Goal: Transaction & Acquisition: Purchase product/service

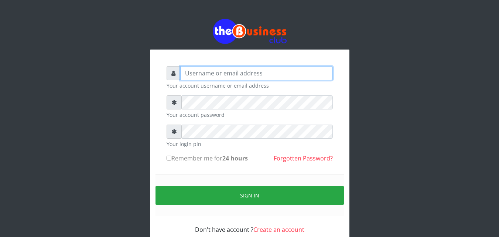
type input "[EMAIL_ADDRESS][DOMAIN_NAME]"
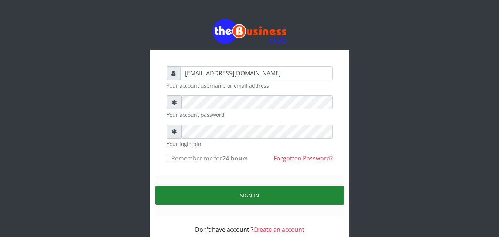
click at [296, 188] on button "Sign in" at bounding box center [249, 195] width 188 height 19
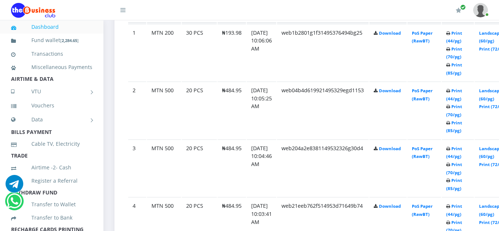
scroll to position [480, 0]
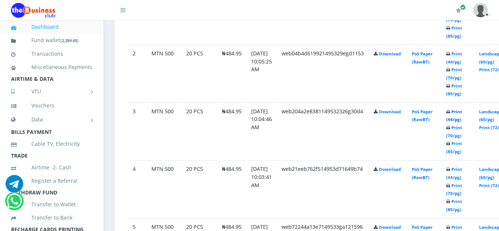
click at [462, 113] on link "Print (44/pg)" at bounding box center [454, 116] width 16 height 14
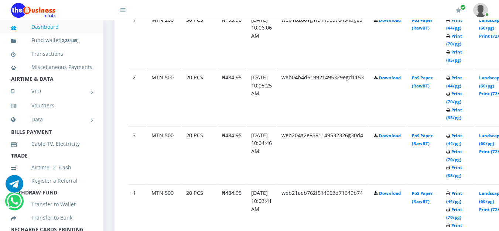
click at [462, 196] on link "Print (44/pg)" at bounding box center [454, 197] width 16 height 14
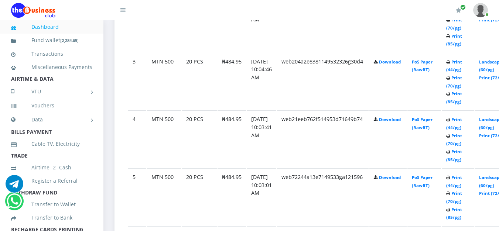
scroll to position [567, 0]
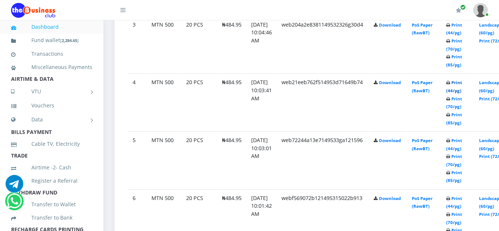
click at [462, 83] on link "Print (44/pg)" at bounding box center [454, 87] width 16 height 14
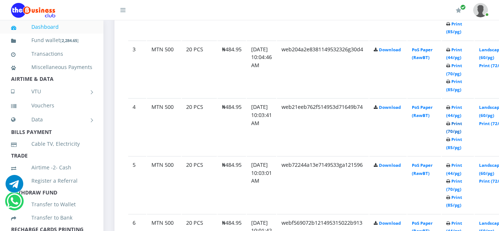
scroll to position [567, 0]
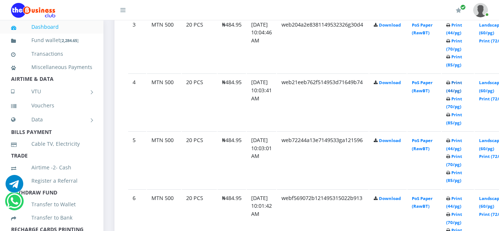
click at [462, 82] on link "Print (44/pg)" at bounding box center [454, 87] width 16 height 14
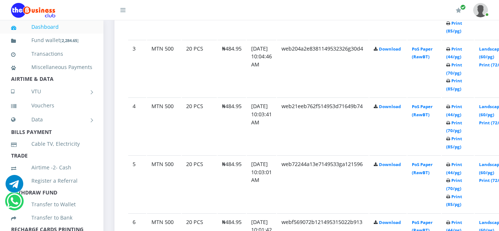
scroll to position [567, 0]
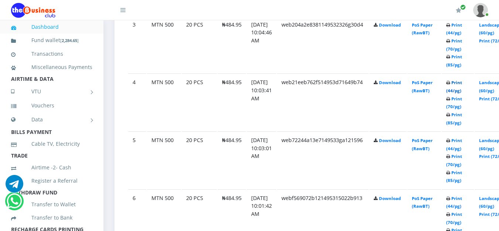
click at [462, 84] on link "Print (44/pg)" at bounding box center [454, 87] width 16 height 14
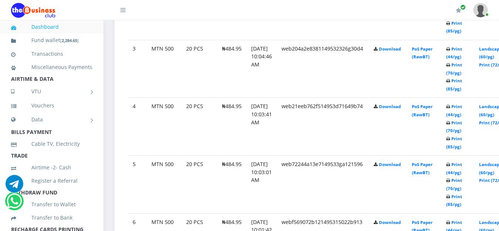
scroll to position [567, 0]
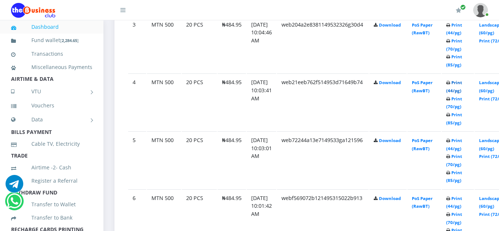
click at [462, 86] on link "Print (44/pg)" at bounding box center [454, 87] width 16 height 14
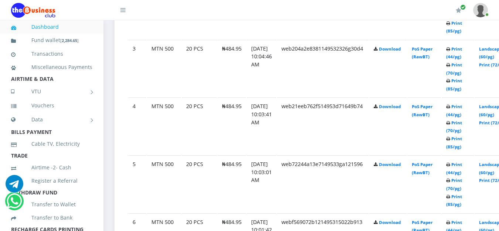
scroll to position [567, 0]
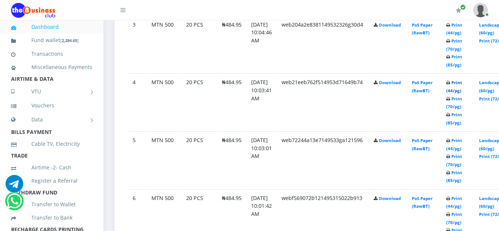
click at [462, 83] on link "Print (44/pg)" at bounding box center [454, 87] width 16 height 14
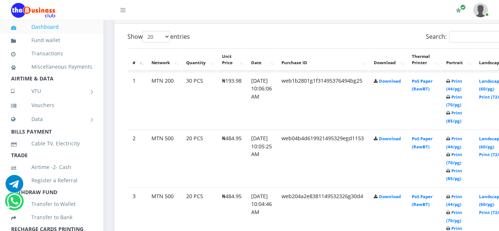
scroll to position [350, 0]
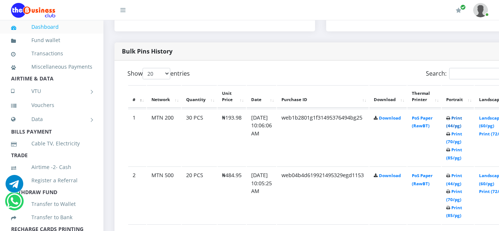
click at [462, 118] on link "Print (44/pg)" at bounding box center [454, 122] width 16 height 14
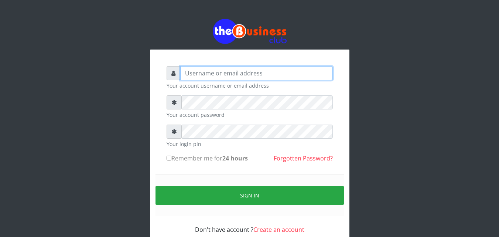
type input "[EMAIL_ADDRESS][DOMAIN_NAME]"
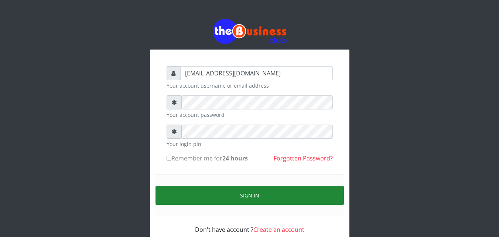
click at [234, 194] on button "Sign in" at bounding box center [249, 195] width 188 height 19
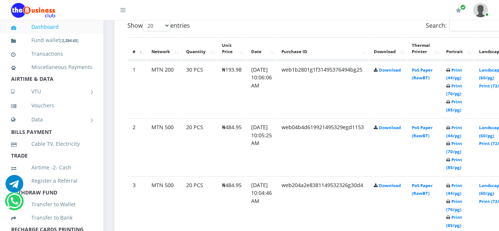
scroll to position [443, 0]
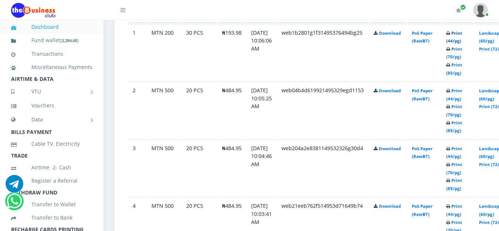
click at [462, 35] on link "Print (44/pg)" at bounding box center [454, 37] width 16 height 14
click at [462, 34] on link "Print (44/pg)" at bounding box center [454, 37] width 16 height 14
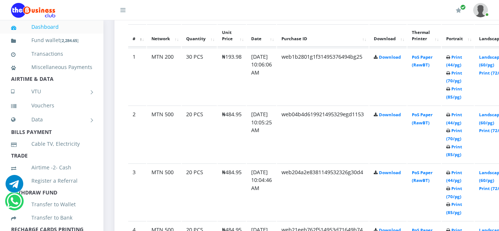
scroll to position [443, 0]
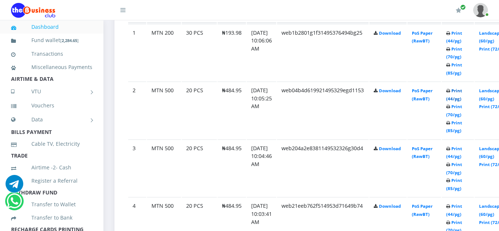
click at [462, 94] on link "Print (44/pg)" at bounding box center [454, 95] width 16 height 14
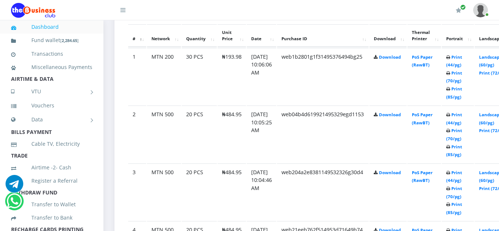
scroll to position [443, 0]
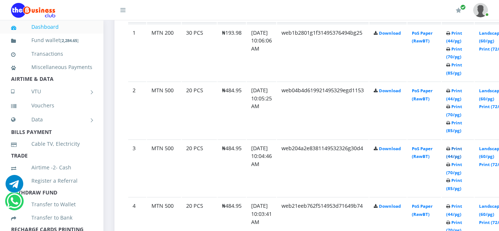
click at [462, 147] on link "Print (44/pg)" at bounding box center [454, 153] width 16 height 14
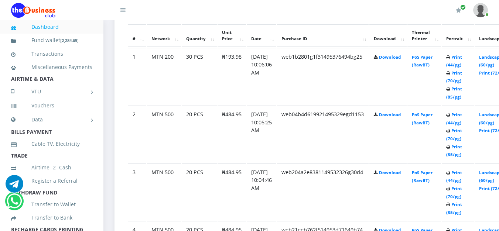
scroll to position [443, 0]
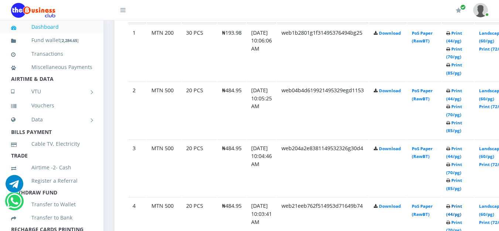
click at [462, 207] on link "Print (44/pg)" at bounding box center [454, 210] width 16 height 14
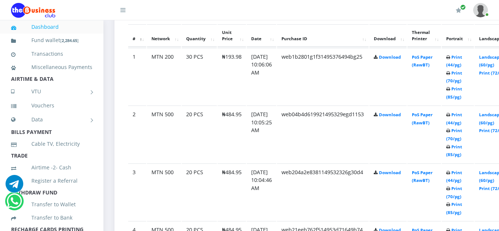
scroll to position [603, 0]
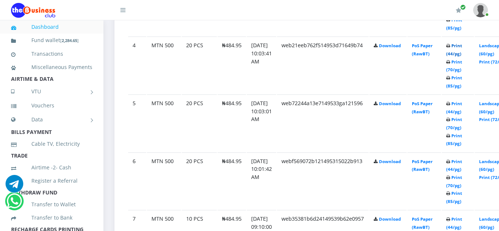
click at [462, 49] on link "Print (44/pg)" at bounding box center [454, 50] width 16 height 14
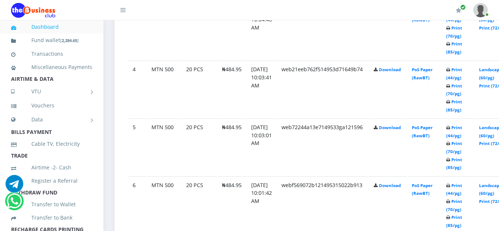
scroll to position [603, 0]
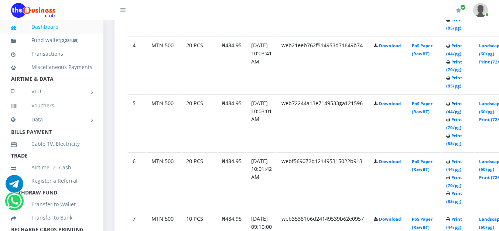
click at [462, 106] on link "Print (44/pg)" at bounding box center [454, 108] width 16 height 14
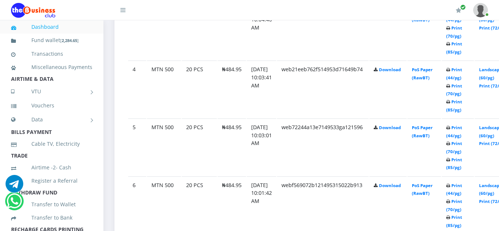
scroll to position [603, 0]
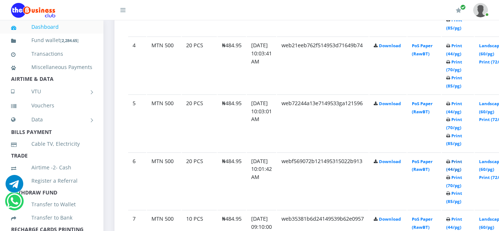
click at [462, 165] on link "Print (44/pg)" at bounding box center [454, 166] width 16 height 14
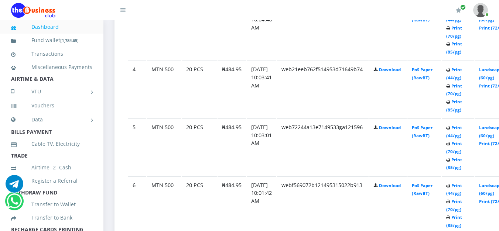
scroll to position [603, 0]
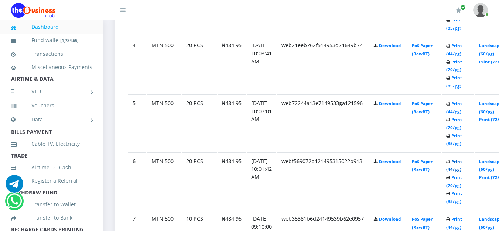
click at [462, 162] on link "Print (44/pg)" at bounding box center [454, 166] width 16 height 14
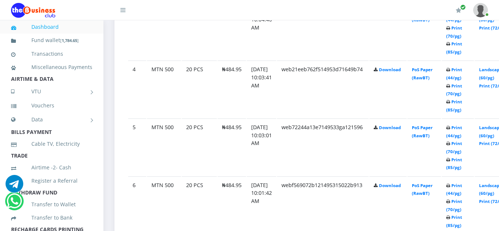
scroll to position [603, 0]
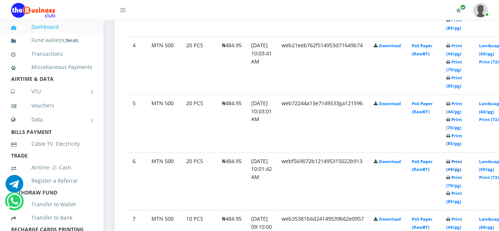
click at [462, 165] on link "Print (44/pg)" at bounding box center [454, 166] width 16 height 14
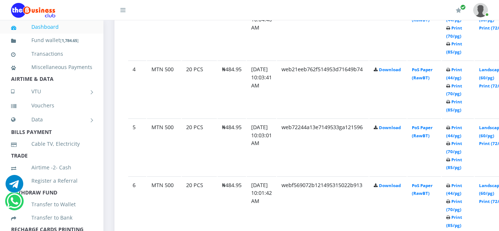
scroll to position [603, 0]
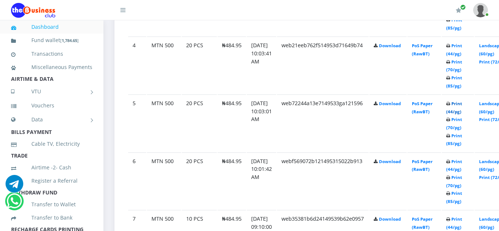
click at [462, 104] on link "Print (44/pg)" at bounding box center [454, 108] width 16 height 14
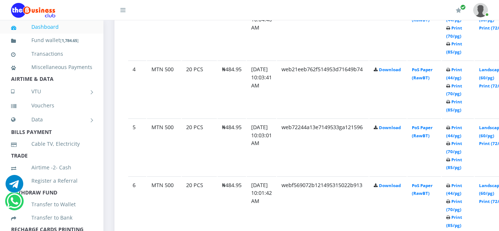
scroll to position [603, 0]
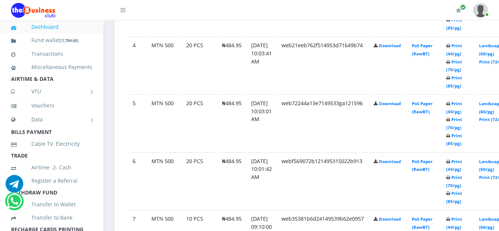
click at [450, 48] on icon at bounding box center [448, 46] width 4 height 4
click at [462, 48] on link "Print (44/pg)" at bounding box center [454, 50] width 16 height 14
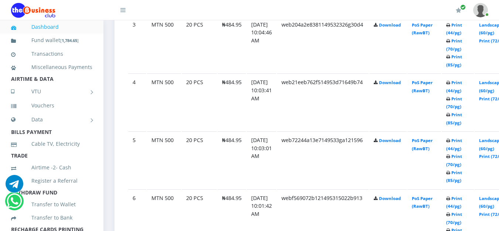
scroll to position [530, 0]
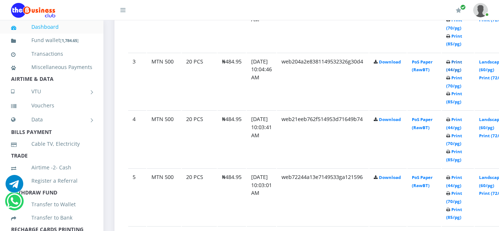
click at [462, 62] on link "Print (44/pg)" at bounding box center [454, 66] width 16 height 14
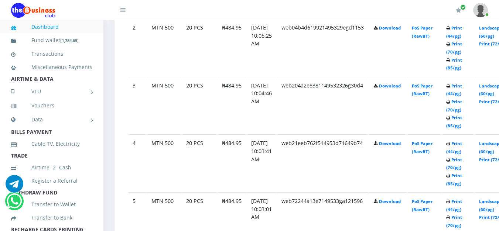
scroll to position [530, 0]
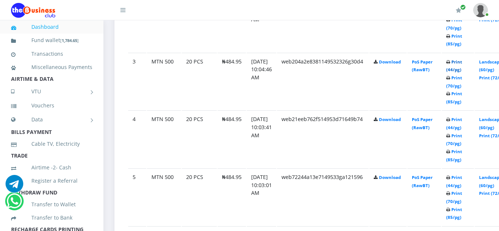
click at [462, 61] on link "Print (44/pg)" at bounding box center [454, 66] width 16 height 14
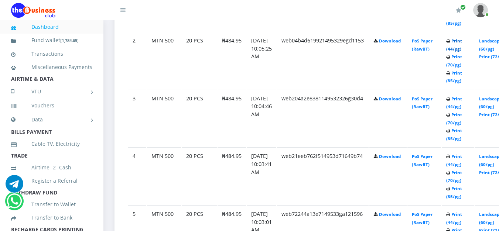
click at [462, 41] on link "Print (44/pg)" at bounding box center [454, 45] width 16 height 14
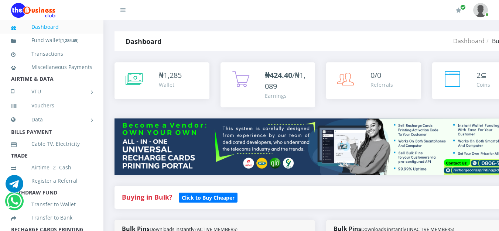
scroll to position [185, 0]
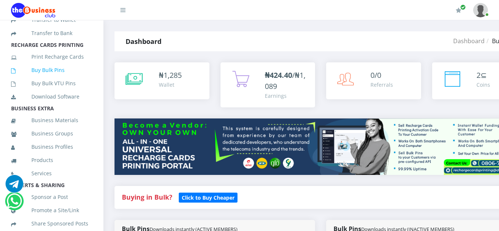
click at [48, 79] on link "Buy Bulk Pins" at bounding box center [51, 70] width 81 height 17
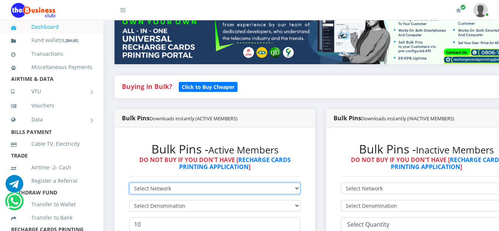
click at [185, 189] on select "Select Network MTN Globacom 9Mobile Airtel" at bounding box center [214, 188] width 171 height 11
select select "MTN"
click at [129, 184] on select "Select Network MTN Globacom 9Mobile Airtel" at bounding box center [214, 188] width 171 height 11
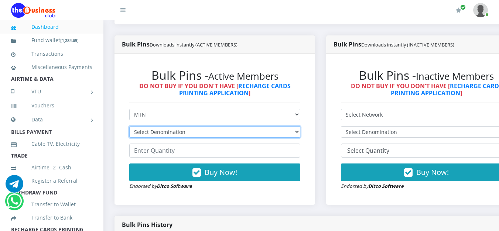
click at [299, 133] on select "Select Denomination MTN NGN100 - ₦96.99 MTN NGN200 - ₦193.98 MTN NGN400 - ₦387.…" at bounding box center [214, 131] width 171 height 11
select select "96.99-100"
click at [129, 128] on select "Select Denomination MTN NGN100 - ₦96.99 MTN NGN200 - ₦193.98 MTN NGN400 - ₦387.…" at bounding box center [214, 131] width 171 height 11
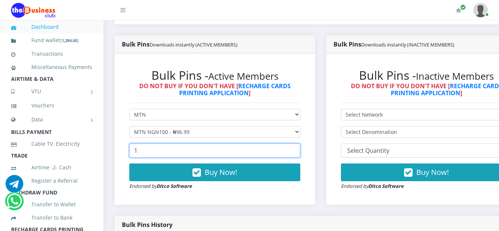
click at [300, 152] on input "1" at bounding box center [214, 151] width 171 height 14
click at [300, 152] on input "2" at bounding box center [214, 151] width 171 height 14
click at [300, 152] on input "3" at bounding box center [214, 151] width 171 height 14
click at [300, 152] on input "4" at bounding box center [214, 151] width 171 height 14
click at [300, 152] on input "5" at bounding box center [214, 151] width 171 height 14
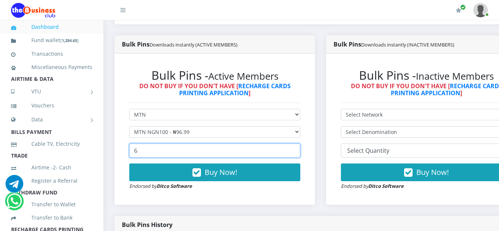
click at [300, 152] on input "6" at bounding box center [214, 151] width 171 height 14
click at [300, 152] on input "7" at bounding box center [214, 151] width 171 height 14
click at [300, 152] on input "8" at bounding box center [214, 151] width 171 height 14
click at [300, 152] on input "9" at bounding box center [214, 151] width 171 height 14
type input "10"
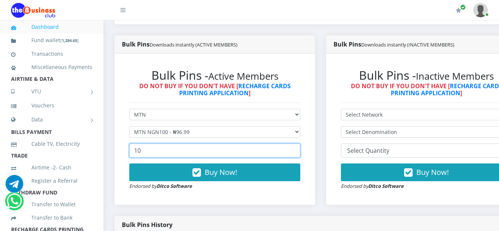
click at [300, 152] on input "10" at bounding box center [214, 151] width 171 height 14
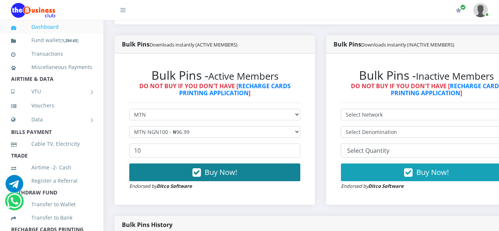
click at [268, 176] on button "Buy Now!" at bounding box center [214, 172] width 171 height 18
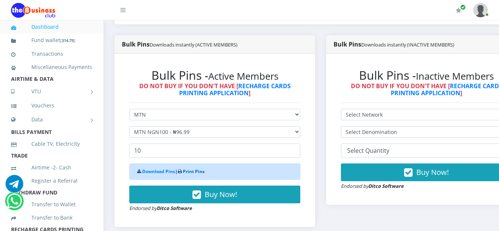
click at [190, 171] on link "Print Pins" at bounding box center [194, 171] width 22 height 6
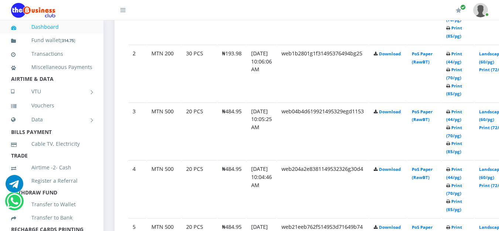
scroll to position [369, 0]
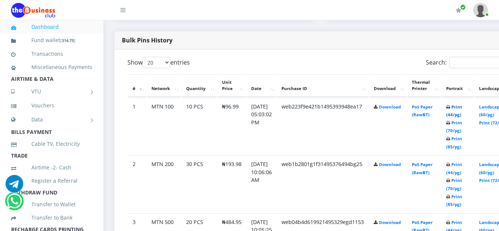
click at [462, 109] on link "Print (44/pg)" at bounding box center [454, 111] width 16 height 14
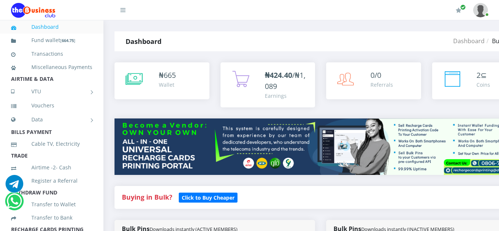
click at [269, 85] on span "₦424.40 /₦1,089" at bounding box center [285, 80] width 41 height 21
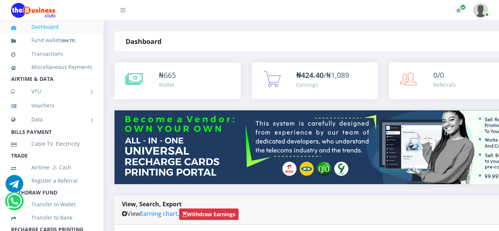
click at [326, 78] on span "₦424.40 /₦1,089" at bounding box center [322, 75] width 53 height 10
click at [197, 87] on div "₦ 665 Wallet" at bounding box center [196, 79] width 75 height 19
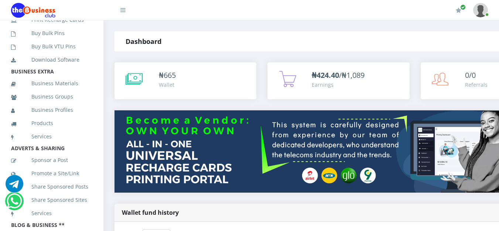
scroll to position [185, 0]
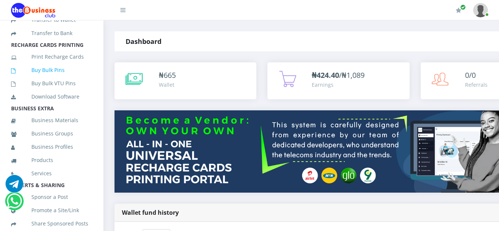
click at [52, 79] on link "Buy Bulk Pins" at bounding box center [51, 70] width 81 height 17
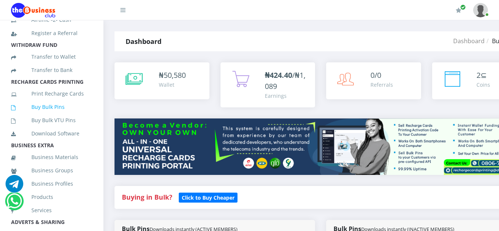
scroll to position [147, 0]
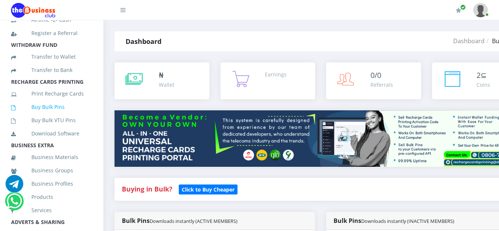
click at [53, 115] on link "Buy Bulk Pins" at bounding box center [51, 107] width 81 height 17
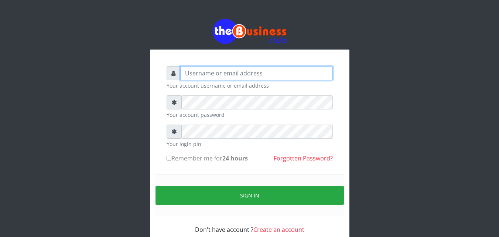
type input "omodaraoluwabukola7@gmail.com"
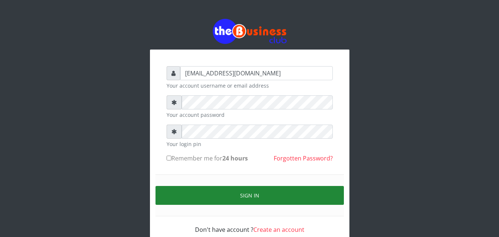
click at [243, 193] on button "Sign in" at bounding box center [249, 195] width 188 height 19
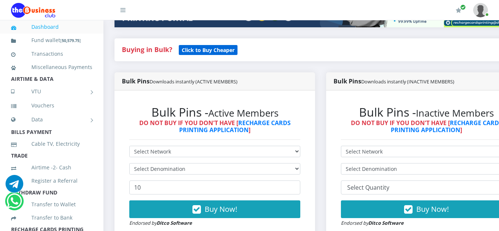
scroll to position [185, 0]
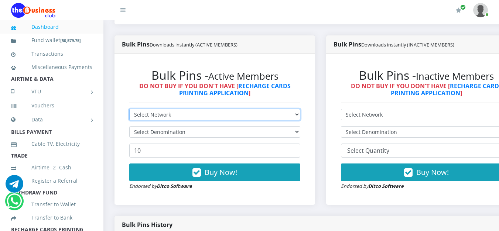
click at [299, 116] on select "Select Network MTN Globacom 9Mobile Airtel" at bounding box center [214, 114] width 171 height 11
select select "MTN"
click at [129, 110] on select "Select Network MTN Globacom 9Mobile Airtel" at bounding box center [214, 114] width 171 height 11
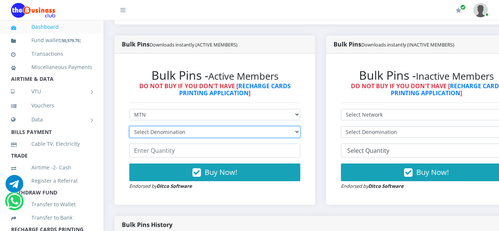
click at [288, 138] on select "Select Denomination MTN NGN100 - ₦96.99 MTN NGN200 - ₦193.98 MTN NGN400 - ₦387.…" at bounding box center [214, 131] width 171 height 11
select select "96.99-100"
click at [129, 128] on select "Select Denomination MTN NGN100 - ₦96.99 MTN NGN200 - ₦193.98 MTN NGN400 - ₦387.…" at bounding box center [214, 131] width 171 height 11
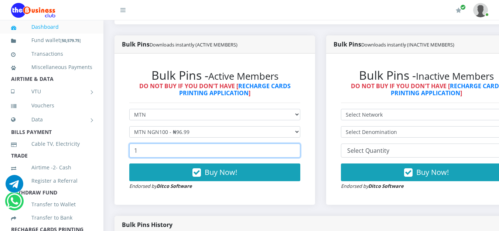
click at [297, 150] on input "1" at bounding box center [214, 151] width 171 height 14
click at [297, 150] on input "13" at bounding box center [214, 151] width 171 height 14
click at [297, 150] on input "14" at bounding box center [214, 151] width 171 height 14
click at [297, 150] on input "15" at bounding box center [214, 151] width 171 height 14
click at [297, 150] on input "16" at bounding box center [214, 151] width 171 height 14
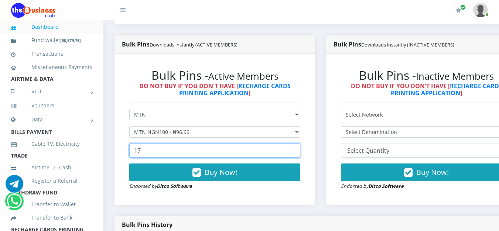
click at [297, 150] on input "17" at bounding box center [214, 151] width 171 height 14
type input "20"
click at [297, 150] on input "20" at bounding box center [214, 151] width 171 height 14
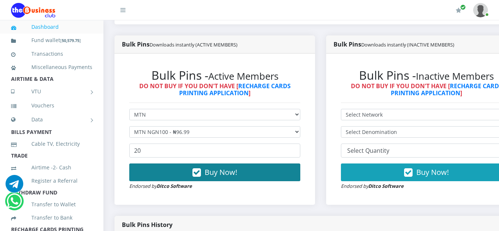
click at [276, 175] on button "Buy Now!" at bounding box center [214, 172] width 171 height 18
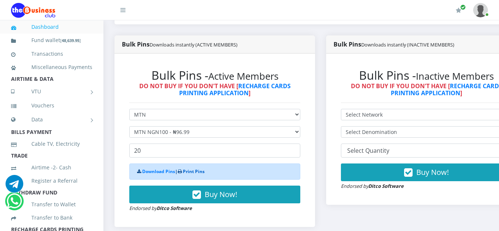
click at [189, 172] on link "Print Pins" at bounding box center [194, 171] width 22 height 6
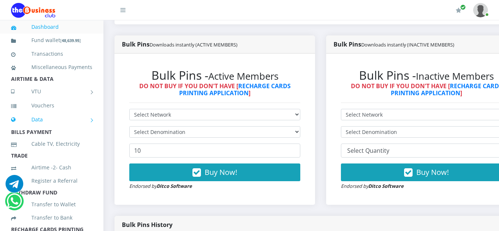
scroll to position [111, 0]
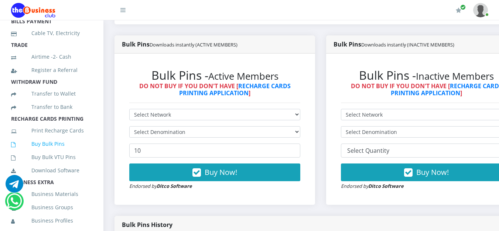
click at [41, 152] on link "Buy Bulk Pins" at bounding box center [51, 143] width 81 height 17
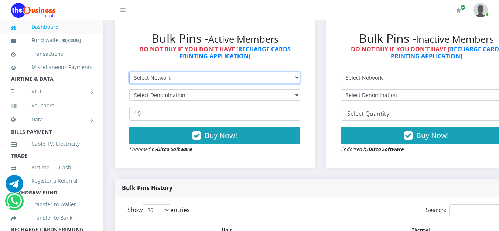
click at [267, 81] on select "Select Network MTN Globacom 9Mobile Airtel" at bounding box center [214, 77] width 171 height 11
click at [265, 79] on select "Select Network MTN Globacom 9Mobile Airtel" at bounding box center [214, 77] width 171 height 11
select select "MTN"
click at [129, 73] on select "Select Network MTN Globacom 9Mobile Airtel" at bounding box center [214, 77] width 171 height 11
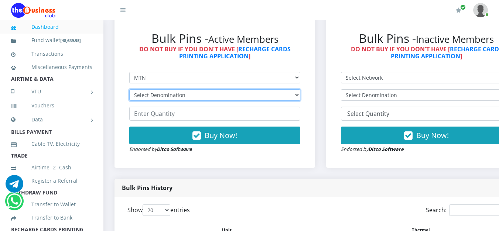
click at [254, 94] on select "Select Denomination MTN NGN100 - ₦96.99 MTN NGN200 - ₦193.98 MTN NGN400 - ₦387.…" at bounding box center [214, 94] width 171 height 11
click at [239, 96] on select "Select Denomination MTN NGN100 - ₦96.99 MTN NGN200 - ₦193.98 MTN NGN400 - ₦387.…" at bounding box center [214, 94] width 171 height 11
select select "96.99-100"
click at [129, 91] on select "Select Denomination MTN NGN100 - ₦96.99 MTN NGN200 - ₦193.98 MTN NGN400 - ₦387.…" at bounding box center [214, 94] width 171 height 11
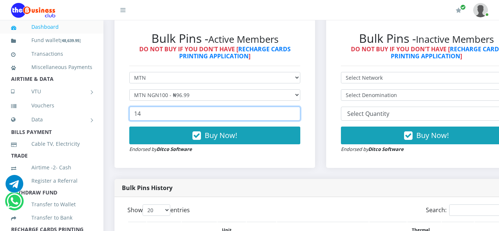
click at [296, 114] on input "14" at bounding box center [214, 114] width 171 height 14
click at [296, 114] on input "15" at bounding box center [214, 114] width 171 height 14
click at [296, 114] on input "18" at bounding box center [214, 114] width 171 height 14
click at [296, 114] on input "19" at bounding box center [214, 114] width 171 height 14
type input "20"
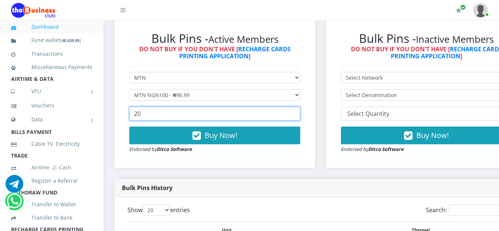
click at [296, 114] on input "20" at bounding box center [214, 114] width 171 height 14
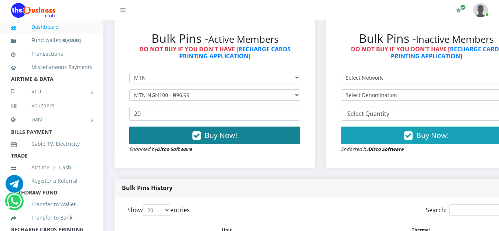
click at [250, 142] on button "Buy Now!" at bounding box center [214, 136] width 171 height 18
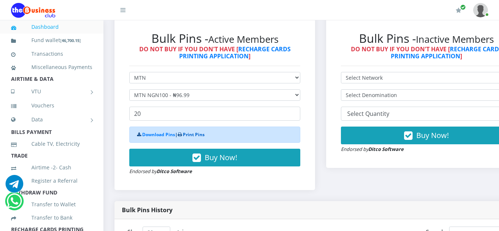
click at [203, 137] on link "Print Pins" at bounding box center [194, 134] width 22 height 6
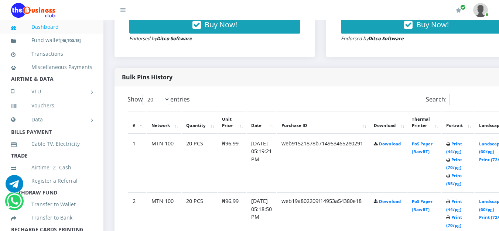
scroll to position [406, 0]
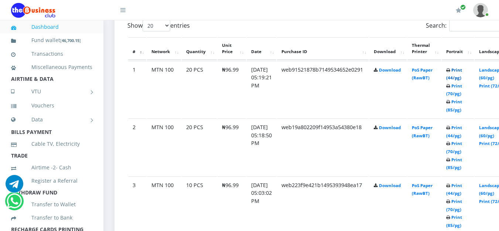
click at [462, 71] on link "Print (44/pg)" at bounding box center [454, 74] width 16 height 14
click at [458, 127] on b "Print (44/pg) Print (70/pg) Print (85/pg)" at bounding box center [454, 147] width 16 height 45
click at [462, 130] on link "Print (44/pg)" at bounding box center [454, 132] width 16 height 14
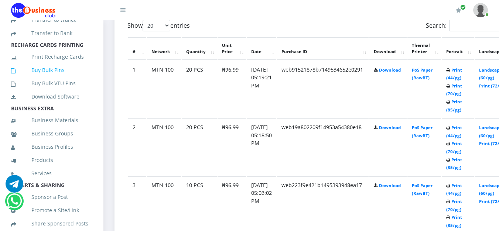
scroll to position [221, 0]
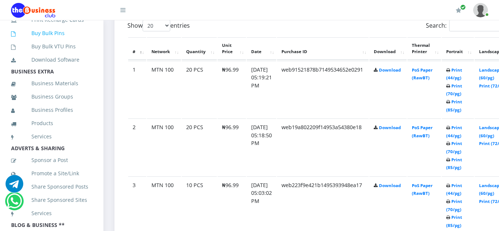
click at [61, 42] on link "Buy Bulk Pins" at bounding box center [51, 33] width 81 height 17
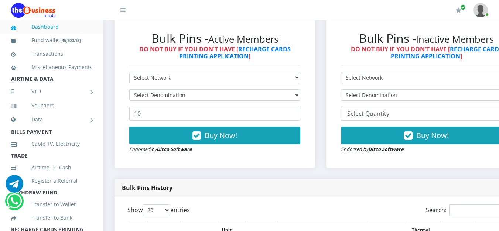
scroll to position [369, 0]
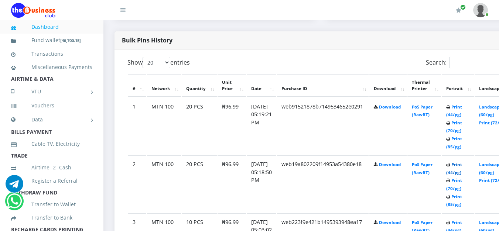
click at [462, 166] on link "Print (44/pg)" at bounding box center [454, 169] width 16 height 14
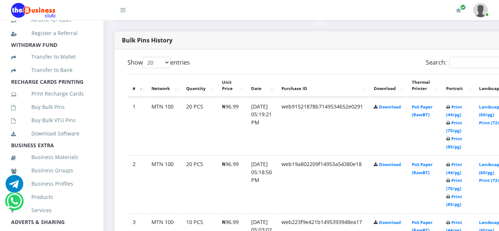
scroll to position [185, 0]
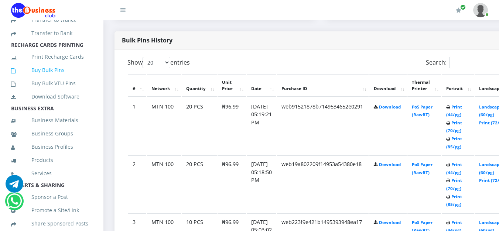
click at [41, 79] on link "Buy Bulk Pins" at bounding box center [51, 70] width 81 height 17
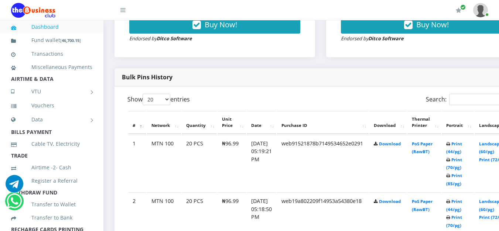
scroll to position [369, 0]
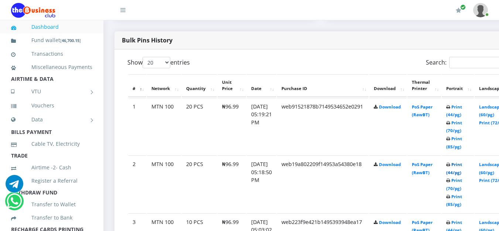
click at [462, 168] on link "Print (44/pg)" at bounding box center [454, 169] width 16 height 14
click at [450, 167] on icon at bounding box center [448, 165] width 4 height 4
click at [462, 165] on link "Print (44/pg)" at bounding box center [454, 169] width 16 height 14
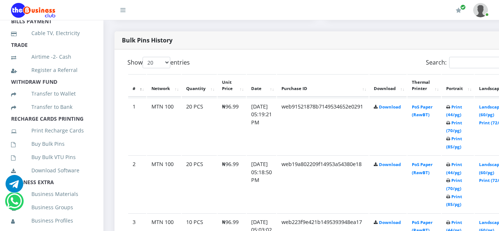
scroll to position [148, 0]
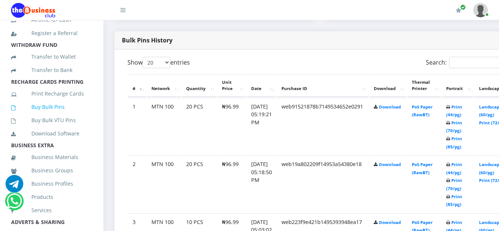
click at [44, 115] on link "Buy Bulk Pins" at bounding box center [51, 107] width 81 height 17
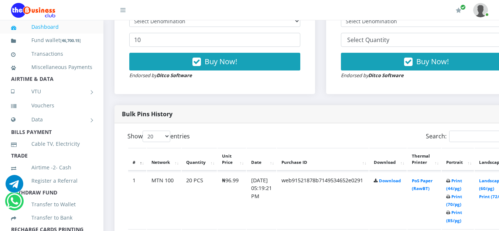
scroll to position [369, 0]
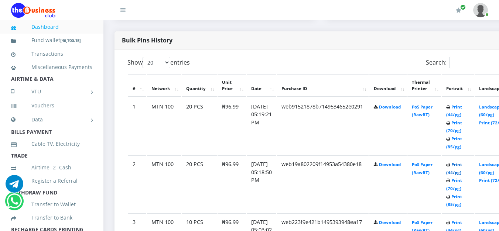
click at [462, 166] on link "Print (44/pg)" at bounding box center [454, 169] width 16 height 14
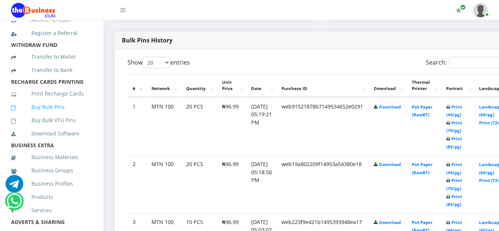
click at [69, 112] on link "Buy Bulk Pins" at bounding box center [51, 107] width 81 height 17
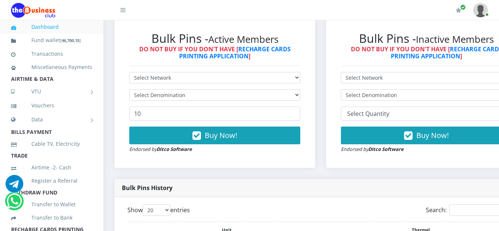
scroll to position [185, 0]
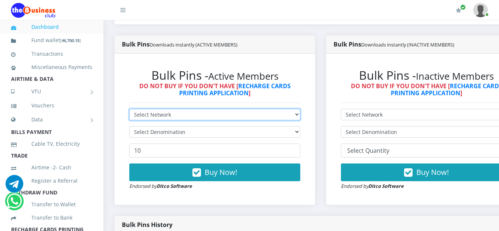
click at [177, 117] on select "Select Network MTN Globacom 9Mobile Airtel" at bounding box center [214, 114] width 171 height 11
select select "MTN"
click at [129, 110] on select "Select Network MTN Globacom 9Mobile Airtel" at bounding box center [214, 114] width 171 height 11
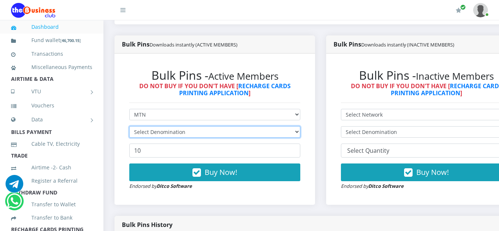
click at [180, 138] on select "Select Denomination" at bounding box center [214, 131] width 171 height 11
click at [180, 131] on select "Select Denomination" at bounding box center [214, 131] width 171 height 11
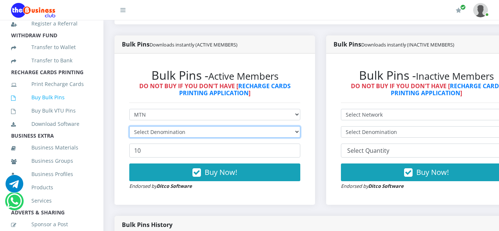
scroll to position [167, 0]
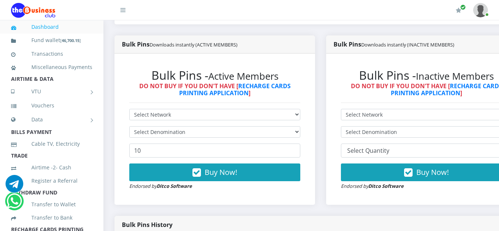
scroll to position [221, 0]
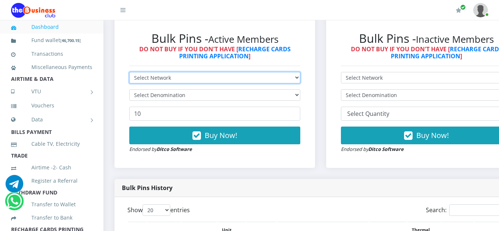
click at [187, 81] on select "Select Network MTN Globacom 9Mobile Airtel" at bounding box center [214, 77] width 171 height 11
select select "MTN"
click at [129, 73] on select "Select Network MTN Globacom 9Mobile Airtel" at bounding box center [214, 77] width 171 height 11
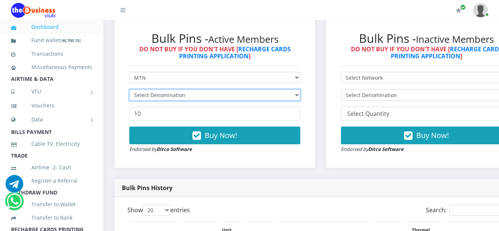
click at [300, 96] on select "Select Denomination" at bounding box center [214, 94] width 171 height 11
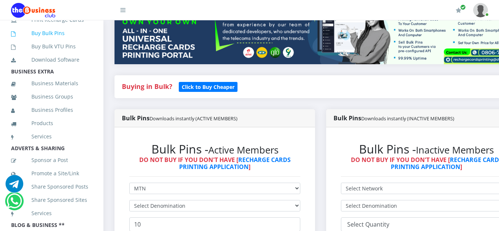
click at [48, 42] on link "Buy Bulk Pins" at bounding box center [51, 33] width 81 height 17
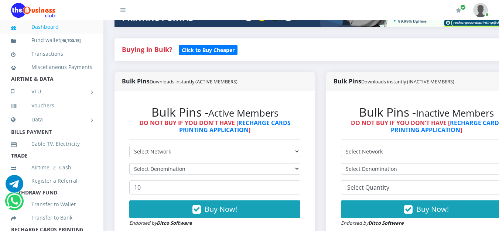
scroll to position [185, 0]
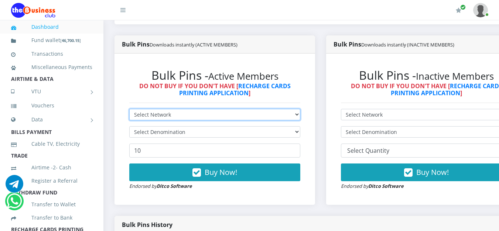
click at [258, 116] on select "Select Network MTN Globacom 9Mobile Airtel" at bounding box center [214, 114] width 171 height 11
select select "Glo"
click at [129, 110] on select "Select Network MTN Globacom 9Mobile Airtel" at bounding box center [214, 114] width 171 height 11
click at [217, 119] on select "Select Network MTN Globacom 9Mobile Airtel" at bounding box center [214, 114] width 171 height 11
select select "MTN"
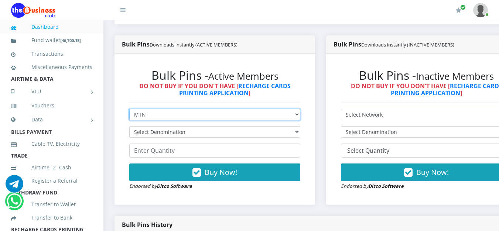
click at [129, 110] on select "Select Network MTN Globacom 9Mobile Airtel" at bounding box center [214, 114] width 171 height 11
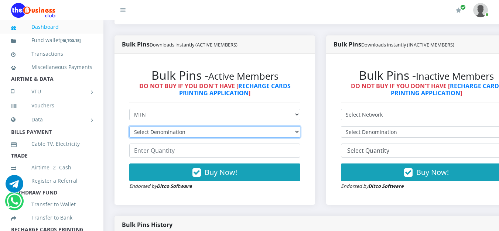
click at [211, 134] on select "Select Denomination MTN NGN100 - ₦96.99 MTN NGN200 - ₦193.98 MTN NGN400 - ₦387.…" at bounding box center [214, 131] width 171 height 11
select select "96.99-100"
click at [129, 128] on select "Select Denomination MTN NGN100 - ₦96.99 MTN NGN200 - ₦193.98 MTN NGN400 - ₦387.…" at bounding box center [214, 131] width 171 height 11
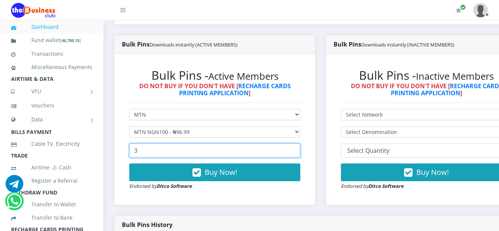
click at [300, 148] on input "3" at bounding box center [214, 151] width 171 height 14
click at [300, 148] on input "21" at bounding box center [214, 151] width 171 height 14
click at [300, 148] on input "22" at bounding box center [214, 151] width 171 height 14
click at [300, 155] on input "21" at bounding box center [214, 151] width 171 height 14
type input "20"
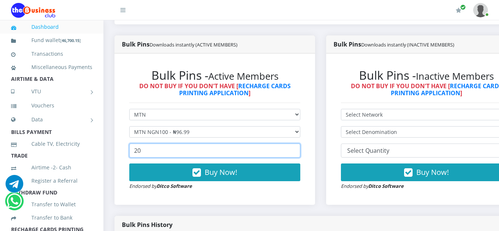
click at [300, 155] on input "20" at bounding box center [214, 151] width 171 height 14
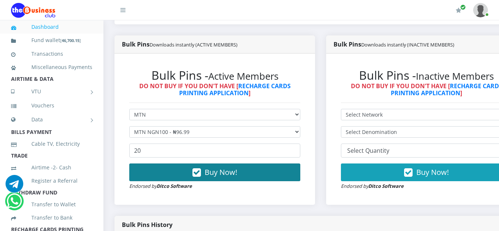
click at [251, 176] on button "Buy Now!" at bounding box center [214, 172] width 171 height 18
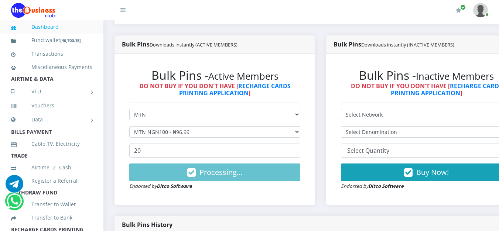
click at [260, 197] on div "Bulk Pins - Active Members DO NOT BUY IF YOU DON'T HAVE [ RECHARGE CARDS PRINTI…" at bounding box center [215, 129] width 186 height 137
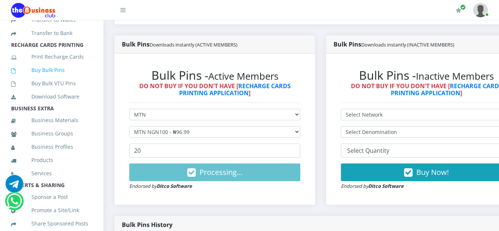
click at [61, 79] on link "Buy Bulk Pins" at bounding box center [51, 70] width 81 height 17
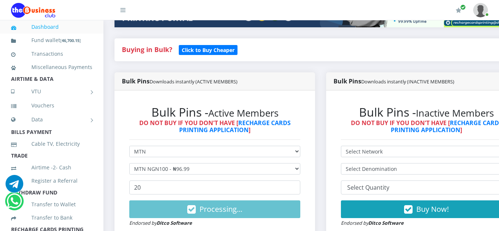
scroll to position [221, 0]
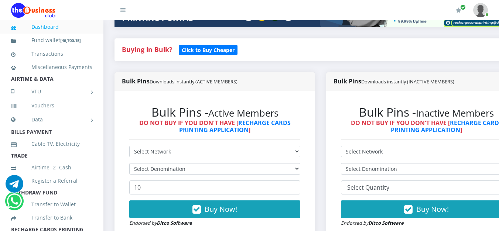
scroll to position [185, 0]
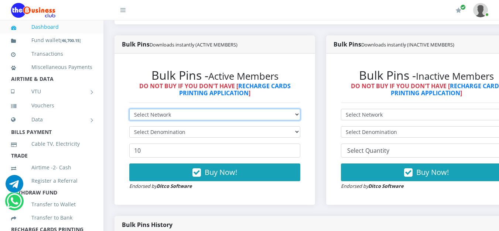
click at [227, 118] on select "Select Network MTN Globacom 9Mobile Airtel" at bounding box center [214, 114] width 171 height 11
select select "MTN"
click at [129, 110] on select "Select Network MTN Globacom 9Mobile Airtel" at bounding box center [214, 114] width 171 height 11
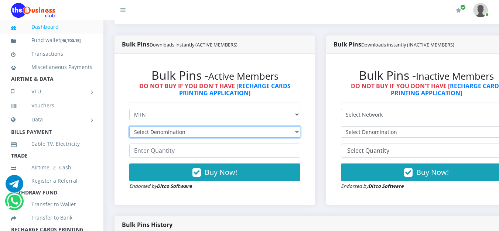
click at [217, 131] on select "Select Denomination MTN NGN100 - ₦96.99 MTN NGN200 - ₦193.98 MTN NGN400 - ₦387.…" at bounding box center [214, 131] width 171 height 11
select select "96.99-100"
click at [129, 128] on select "Select Denomination MTN NGN100 - ₦96.99 MTN NGN200 - ₦193.98 MTN NGN400 - ₦387.…" at bounding box center [214, 131] width 171 height 11
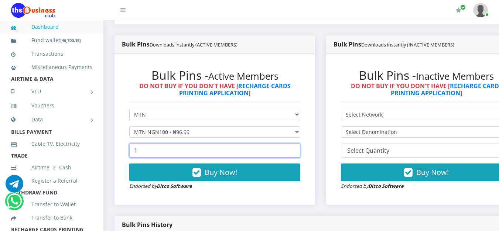
click at [298, 151] on input "1" at bounding box center [214, 151] width 171 height 14
click at [298, 151] on input "2" at bounding box center [214, 151] width 171 height 14
click at [298, 151] on input "3" at bounding box center [214, 151] width 171 height 14
click at [298, 151] on input "10" at bounding box center [214, 151] width 171 height 14
click at [298, 151] on input "17" at bounding box center [214, 151] width 171 height 14
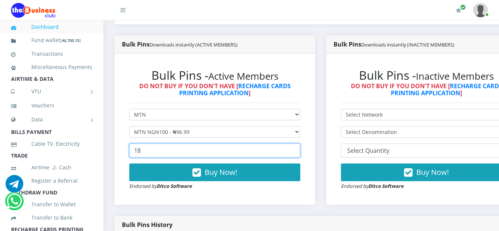
click at [298, 151] on input "18" at bounding box center [214, 151] width 171 height 14
click at [298, 151] on input "19" at bounding box center [214, 151] width 171 height 14
type input "20"
click at [298, 151] on input "20" at bounding box center [214, 151] width 171 height 14
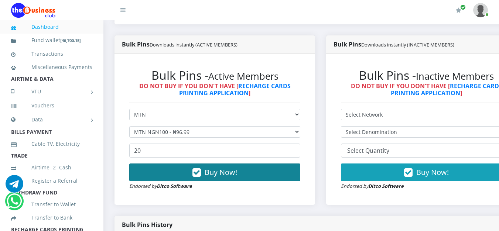
click at [272, 178] on button "Buy Now!" at bounding box center [214, 172] width 171 height 18
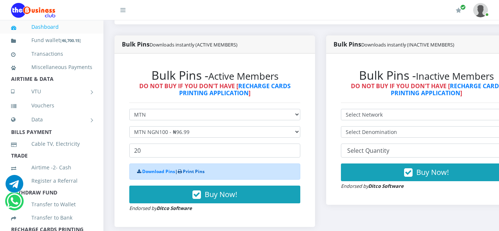
click at [193, 173] on link "Print Pins" at bounding box center [194, 171] width 22 height 6
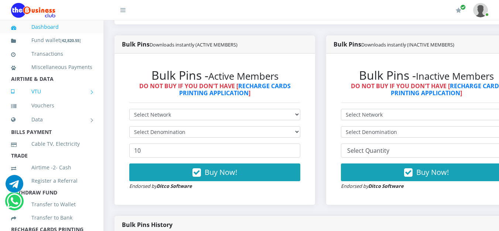
scroll to position [185, 0]
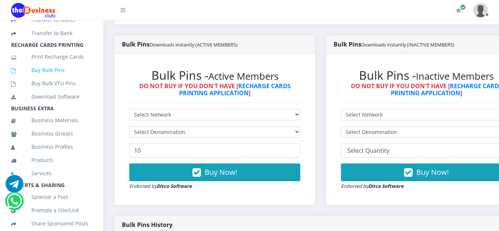
click at [61, 79] on link "Buy Bulk Pins" at bounding box center [51, 70] width 81 height 17
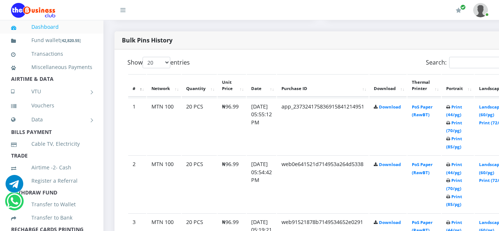
scroll to position [406, 0]
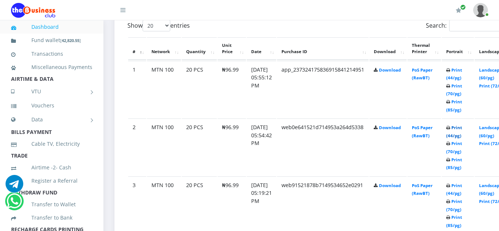
click at [462, 128] on link "Print (44/pg)" at bounding box center [454, 132] width 16 height 14
click at [462, 130] on link "Print (44/pg)" at bounding box center [454, 132] width 16 height 14
click at [462, 73] on link "Print (44/pg)" at bounding box center [454, 74] width 16 height 14
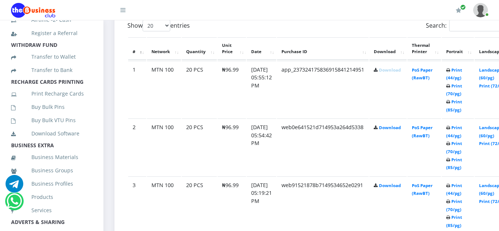
scroll to position [185, 0]
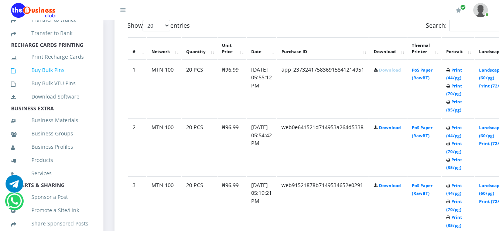
click at [39, 79] on link "Buy Bulk Pins" at bounding box center [51, 70] width 81 height 17
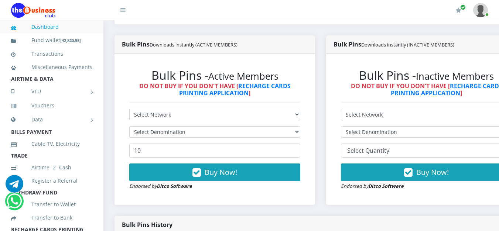
scroll to position [221, 0]
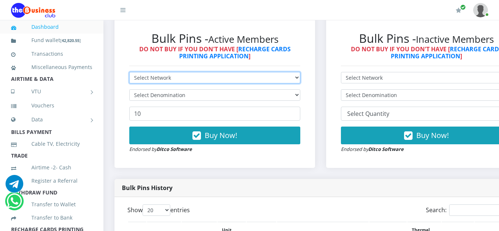
click at [291, 83] on select "Select Network MTN Globacom 9Mobile Airtel" at bounding box center [214, 77] width 171 height 11
select select "MTN"
click at [129, 73] on select "Select Network MTN Globacom 9Mobile Airtel" at bounding box center [214, 77] width 171 height 11
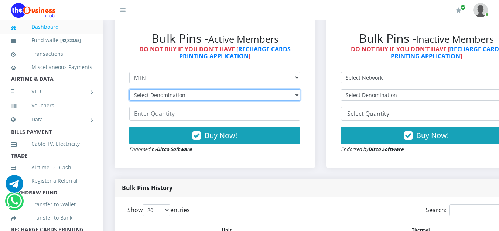
click at [300, 97] on select "Select Denomination MTN NGN100 - ₦96.99 MTN NGN200 - ₦193.98 MTN NGN400 - ₦387.…" at bounding box center [214, 94] width 171 height 11
select select "96.99-100"
click at [129, 91] on select "Select Denomination MTN NGN100 - ₦96.99 MTN NGN200 - ₦193.98 MTN NGN400 - ₦387.…" at bounding box center [214, 94] width 171 height 11
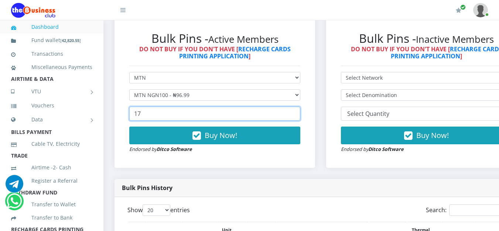
click at [300, 114] on input "17" at bounding box center [214, 114] width 171 height 14
click at [300, 114] on input "18" at bounding box center [214, 114] width 171 height 14
click at [300, 114] on input "19" at bounding box center [214, 114] width 171 height 14
type input "20"
click at [300, 114] on input "20" at bounding box center [214, 114] width 171 height 14
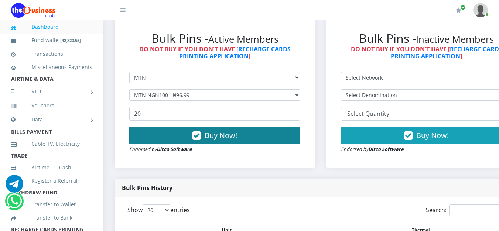
click at [252, 137] on button "Buy Now!" at bounding box center [214, 136] width 171 height 18
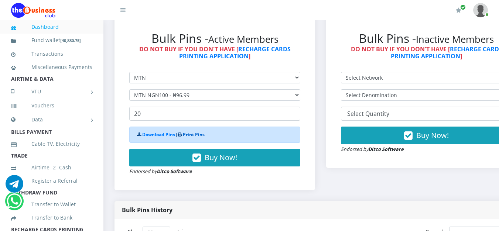
click at [194, 133] on link "Print Pins" at bounding box center [194, 134] width 22 height 6
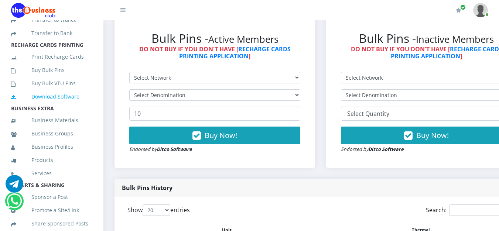
scroll to position [221, 0]
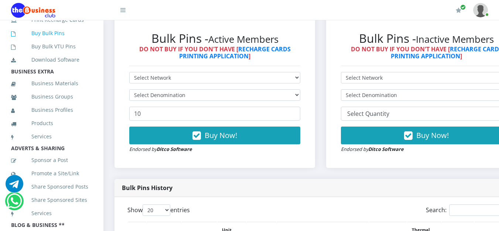
click at [41, 42] on link "Buy Bulk Pins" at bounding box center [51, 33] width 81 height 17
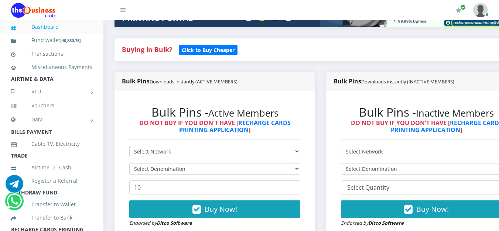
scroll to position [221, 0]
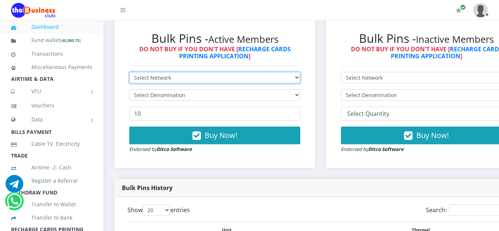
click at [259, 78] on select "Select Network MTN Globacom 9Mobile Airtel" at bounding box center [214, 77] width 171 height 11
select select "MTN"
click at [129, 73] on select "Select Network MTN Globacom 9Mobile Airtel" at bounding box center [214, 77] width 171 height 11
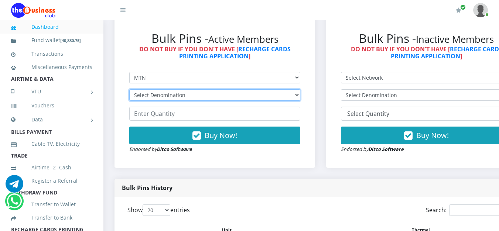
click at [297, 97] on select "Select Denomination MTN NGN100 - ₦96.99 MTN NGN200 - ₦193.98 MTN NGN400 - ₦387.…" at bounding box center [214, 94] width 171 height 11
select select "96.99-100"
click at [129, 91] on select "Select Denomination MTN NGN100 - ₦96.99 MTN NGN200 - ₦193.98 MTN NGN400 - ₦387.…" at bounding box center [214, 94] width 171 height 11
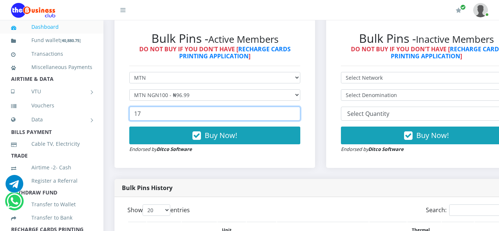
click at [299, 113] on input "17" at bounding box center [214, 114] width 171 height 14
click at [299, 113] on input "18" at bounding box center [214, 114] width 171 height 14
click at [299, 113] on input "19" at bounding box center [214, 114] width 171 height 14
type input "20"
click at [299, 113] on input "20" at bounding box center [214, 114] width 171 height 14
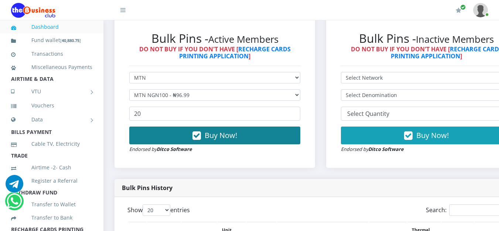
click at [273, 141] on button "Buy Now!" at bounding box center [214, 136] width 171 height 18
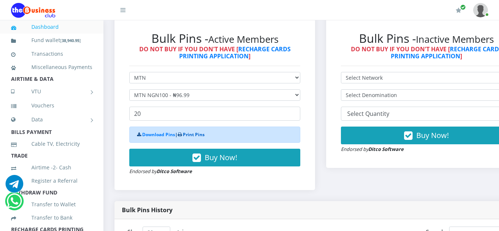
click at [189, 136] on link "Print Pins" at bounding box center [194, 134] width 22 height 6
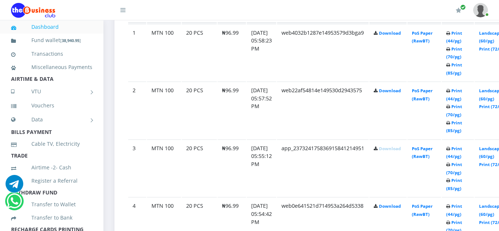
scroll to position [406, 0]
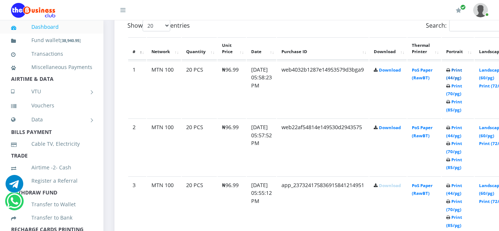
click at [462, 69] on link "Print (44/pg)" at bounding box center [454, 74] width 16 height 14
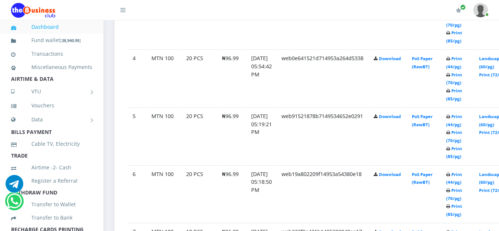
scroll to position [627, 0]
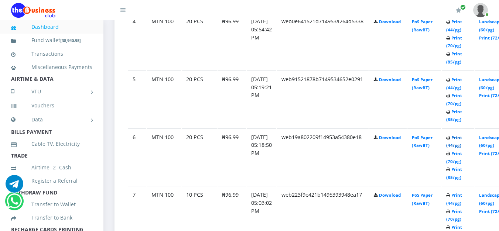
click at [462, 139] on link "Print (44/pg)" at bounding box center [454, 142] width 16 height 14
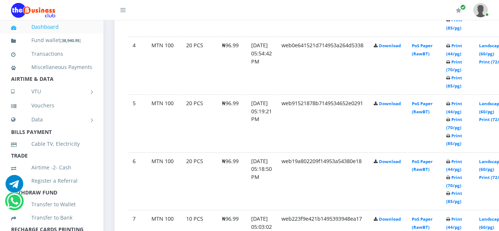
scroll to position [627, 0]
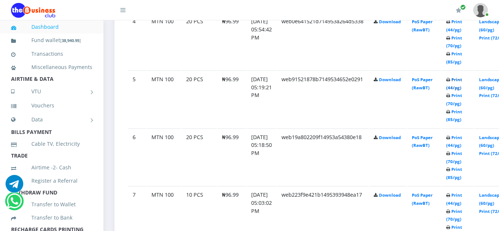
click at [462, 83] on link "Print (44/pg)" at bounding box center [454, 84] width 16 height 14
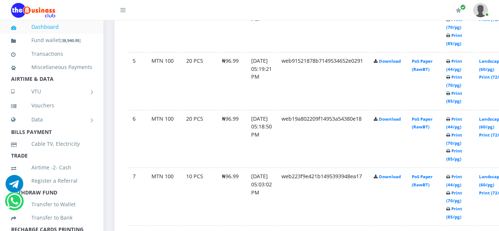
scroll to position [627, 0]
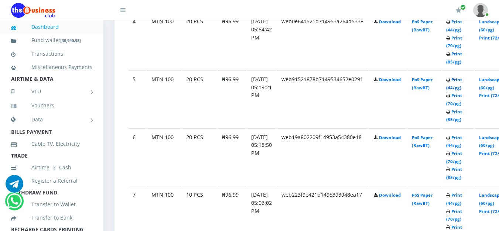
click at [462, 83] on link "Print (44/pg)" at bounding box center [454, 84] width 16 height 14
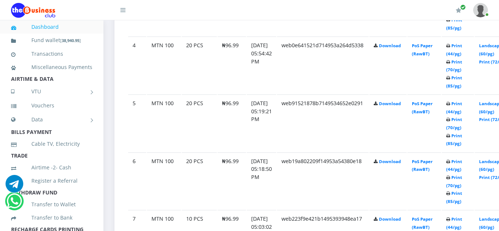
scroll to position [627, 0]
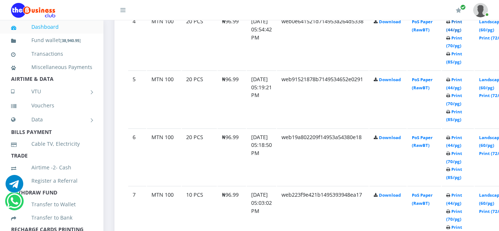
click at [462, 23] on link "Print (44/pg)" at bounding box center [454, 26] width 16 height 14
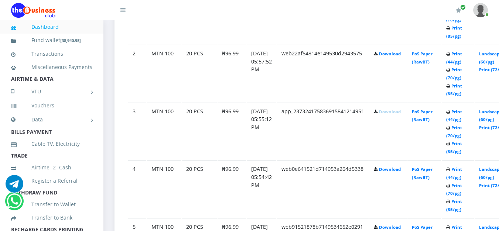
scroll to position [443, 0]
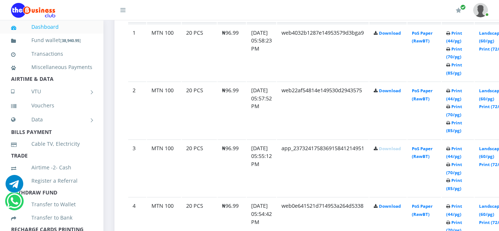
click at [461, 153] on td "Print (44/pg) Print (70/pg) Print (85/pg)" at bounding box center [457, 168] width 32 height 57
click at [462, 151] on link "Print (44/pg)" at bounding box center [454, 153] width 16 height 14
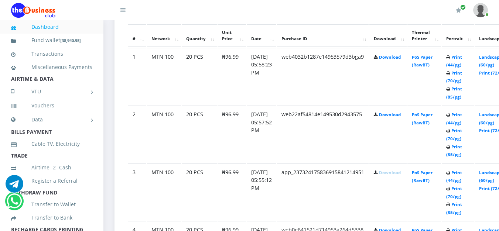
scroll to position [443, 0]
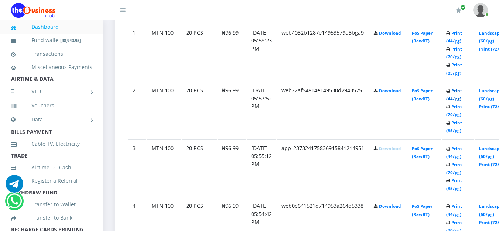
click at [462, 90] on link "Print (44/pg)" at bounding box center [454, 95] width 16 height 14
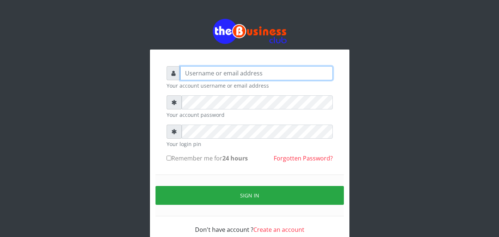
type input "[EMAIL_ADDRESS][DOMAIN_NAME]"
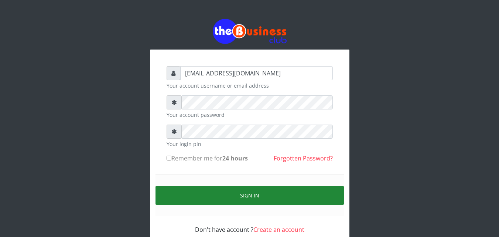
click at [278, 199] on button "Sign in" at bounding box center [249, 195] width 188 height 19
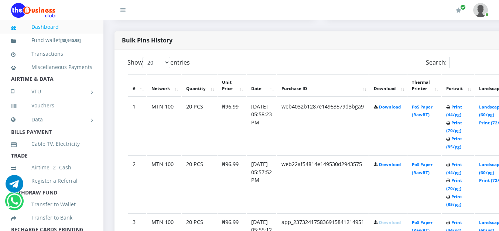
scroll to position [443, 0]
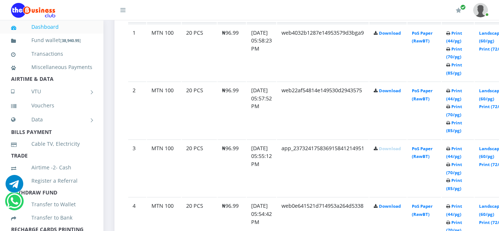
click at [474, 35] on td "Print (44/pg) Print (70/pg) Print (85/pg)" at bounding box center [457, 52] width 32 height 57
click at [462, 34] on link "Print (44/pg)" at bounding box center [454, 37] width 16 height 14
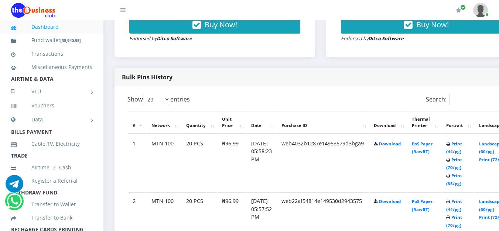
scroll to position [406, 0]
